Goal: Check status: Check status

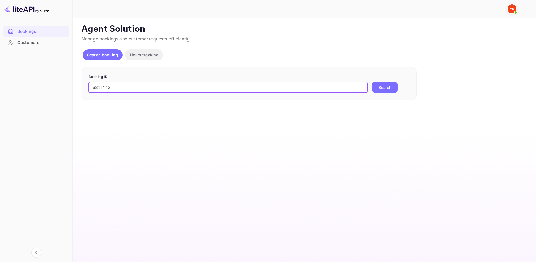
type input "6811442"
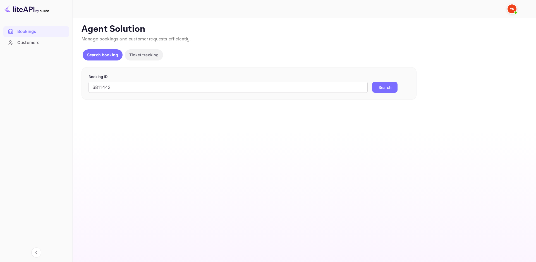
click at [376, 88] on button "Search" at bounding box center [384, 87] width 25 height 11
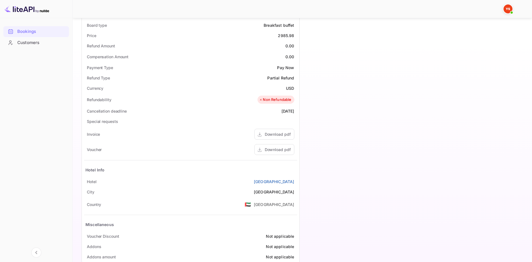
scroll to position [195, 0]
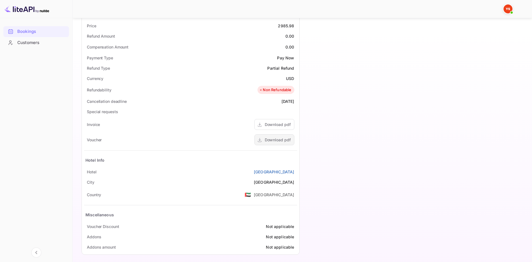
click at [275, 141] on div "Download pdf" at bounding box center [278, 140] width 26 height 6
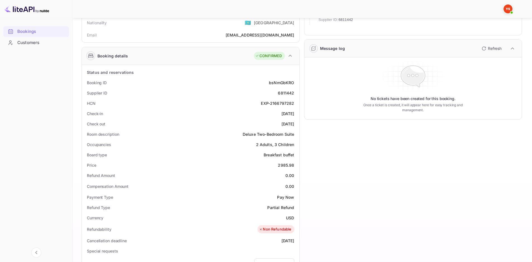
scroll to position [0, 0]
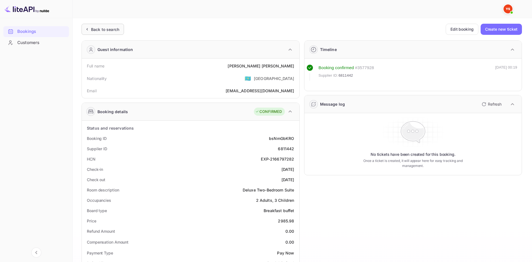
click at [109, 32] on div "Back to search" at bounding box center [105, 30] width 28 height 6
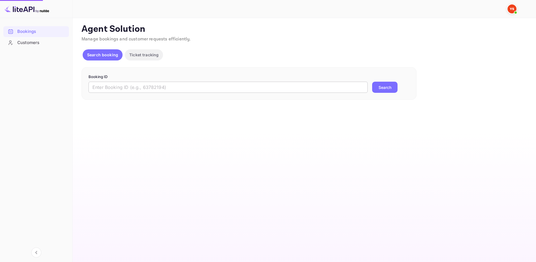
click at [132, 84] on input "text" at bounding box center [228, 87] width 279 height 11
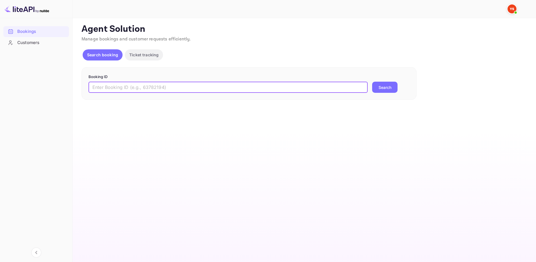
paste input "6811442"
type input "6811442"
click at [389, 89] on button "Search" at bounding box center [384, 87] width 25 height 11
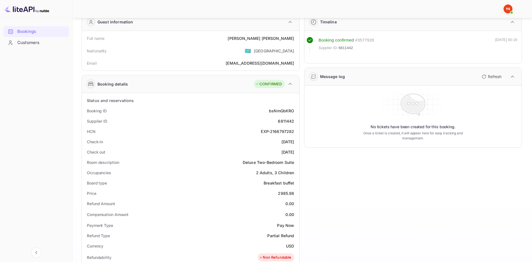
scroll to position [28, 0]
